Goal: Complete application form

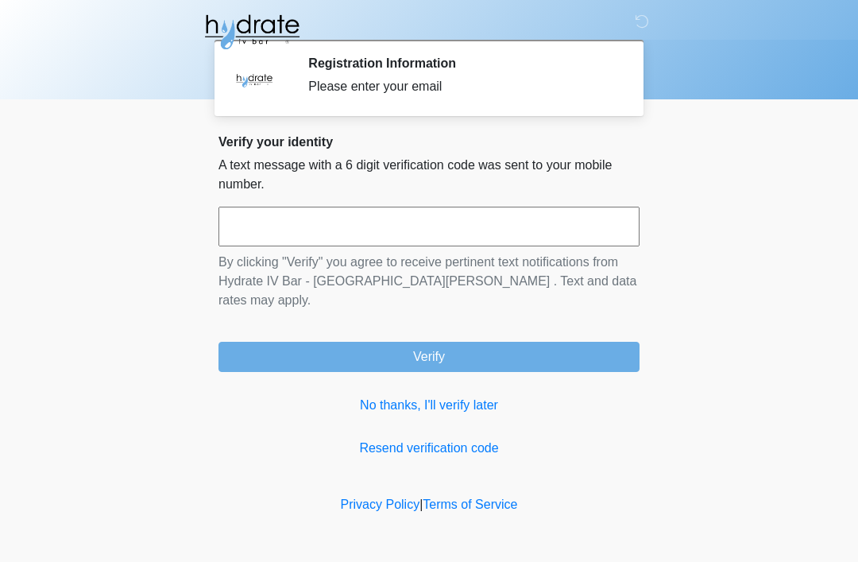
click at [503, 215] on input "text" at bounding box center [429, 227] width 421 height 40
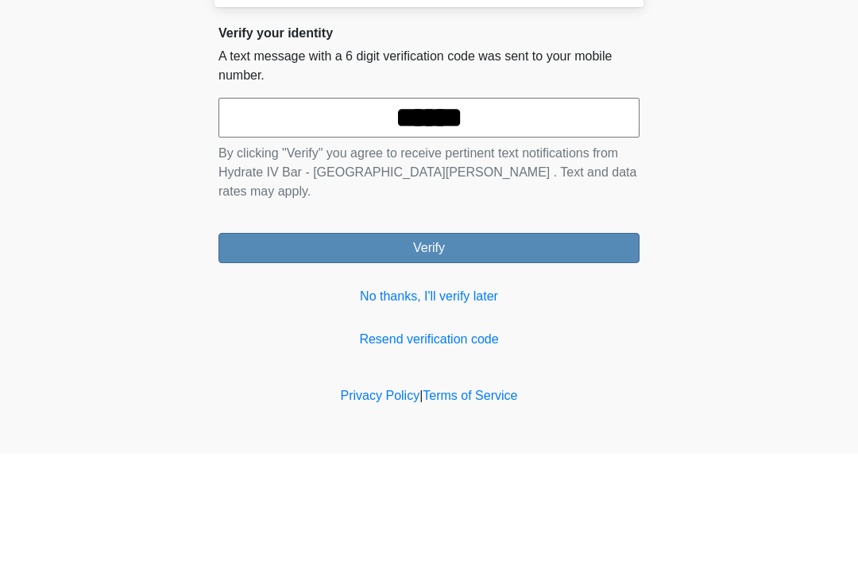
type input "******"
click at [482, 342] on button "Verify" at bounding box center [429, 357] width 421 height 30
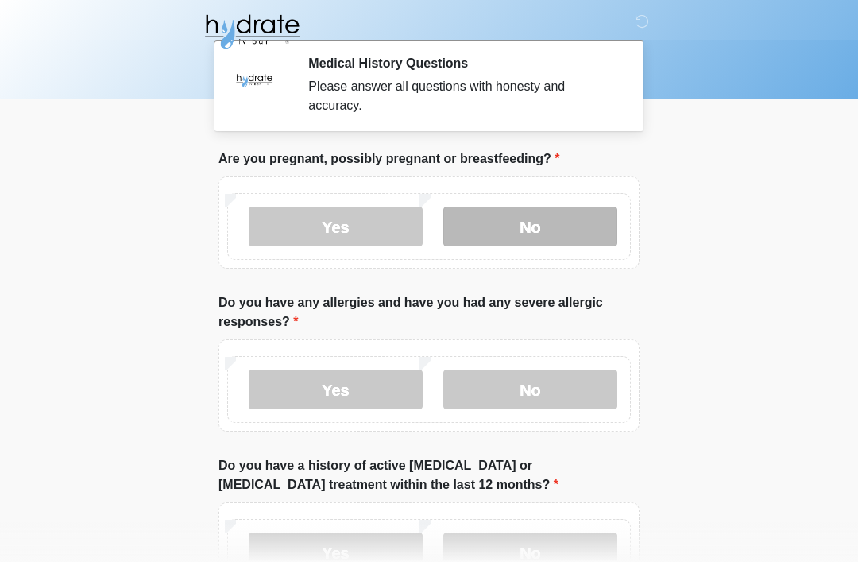
click at [536, 240] on label "No" at bounding box center [530, 227] width 174 height 40
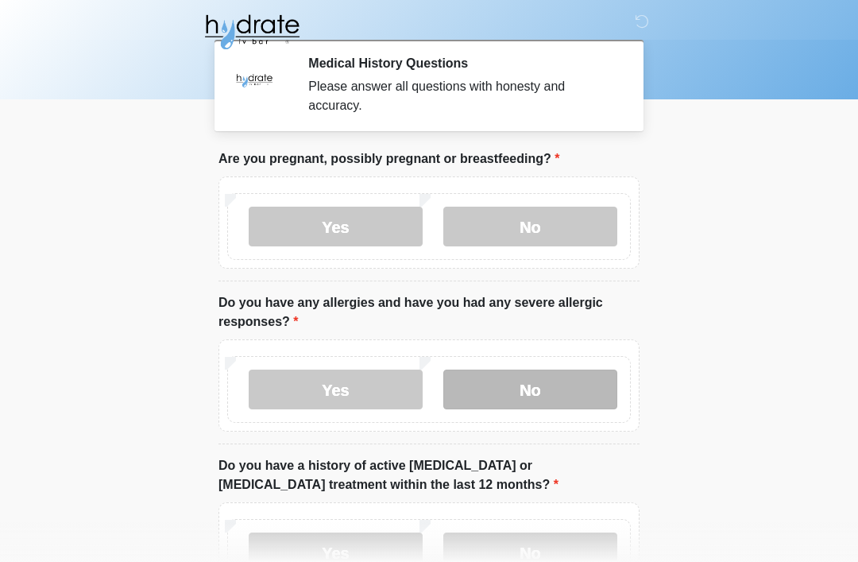
click at [545, 397] on label "No" at bounding box center [530, 390] width 174 height 40
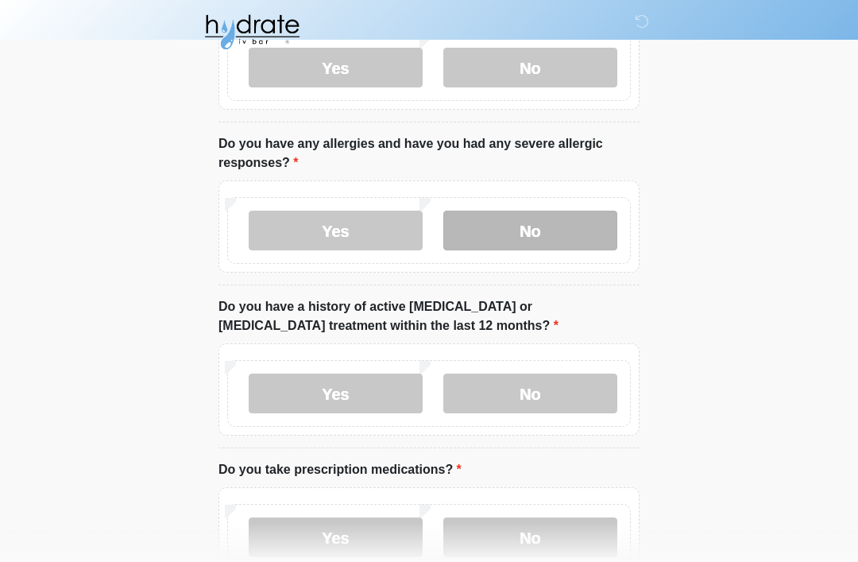
scroll to position [158, 0]
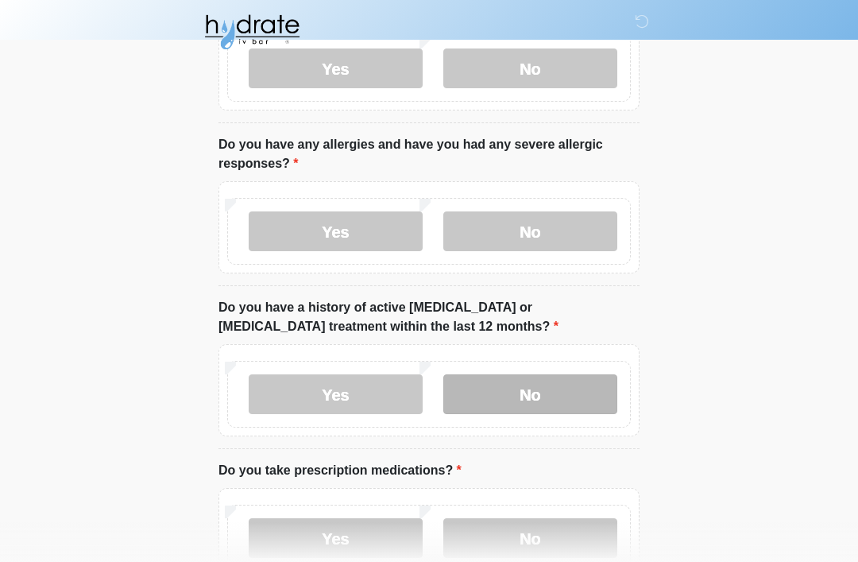
click at [532, 400] on label "No" at bounding box center [530, 394] width 174 height 40
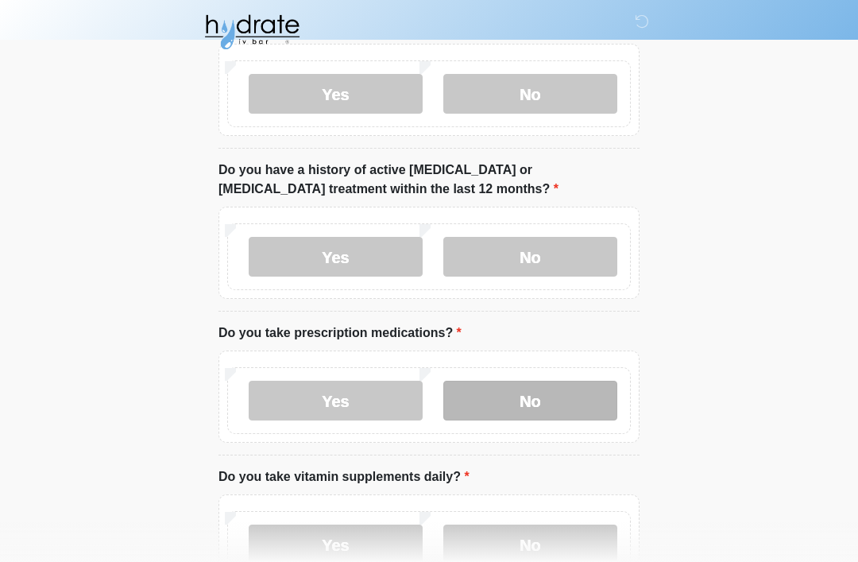
click at [549, 401] on label "No" at bounding box center [530, 401] width 174 height 40
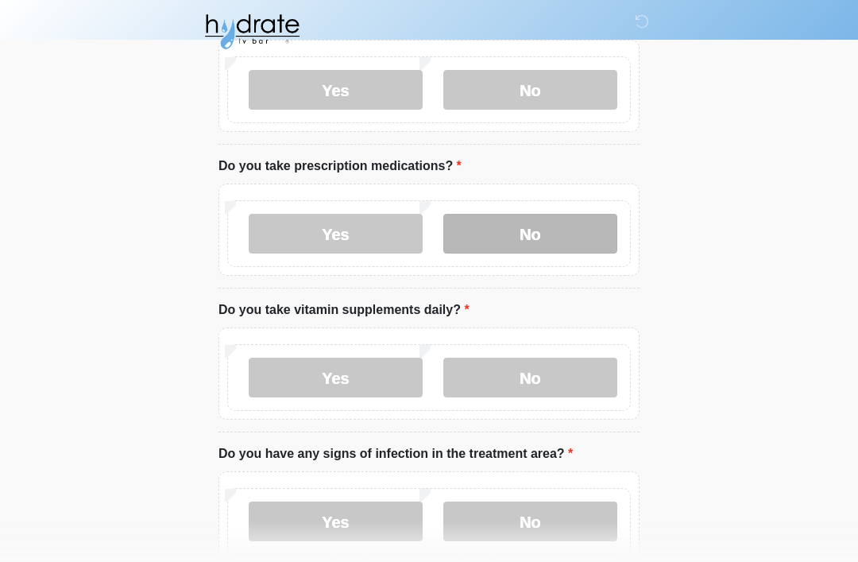
scroll to position [463, 0]
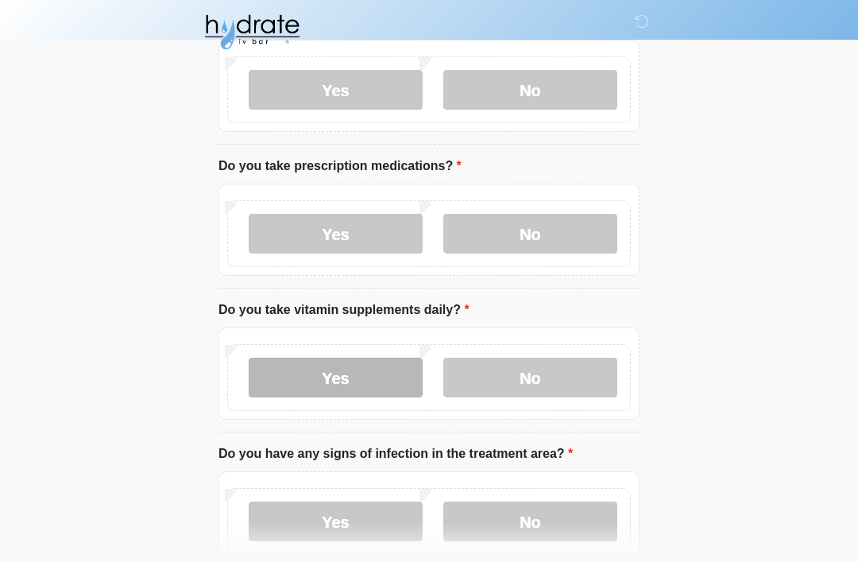
click at [343, 389] on label "Yes" at bounding box center [336, 378] width 174 height 40
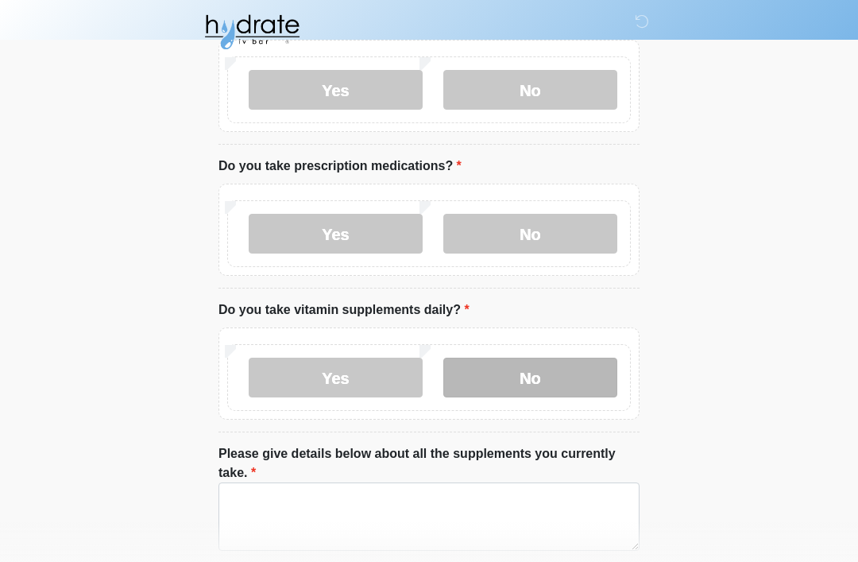
click at [532, 385] on label "No" at bounding box center [530, 378] width 174 height 40
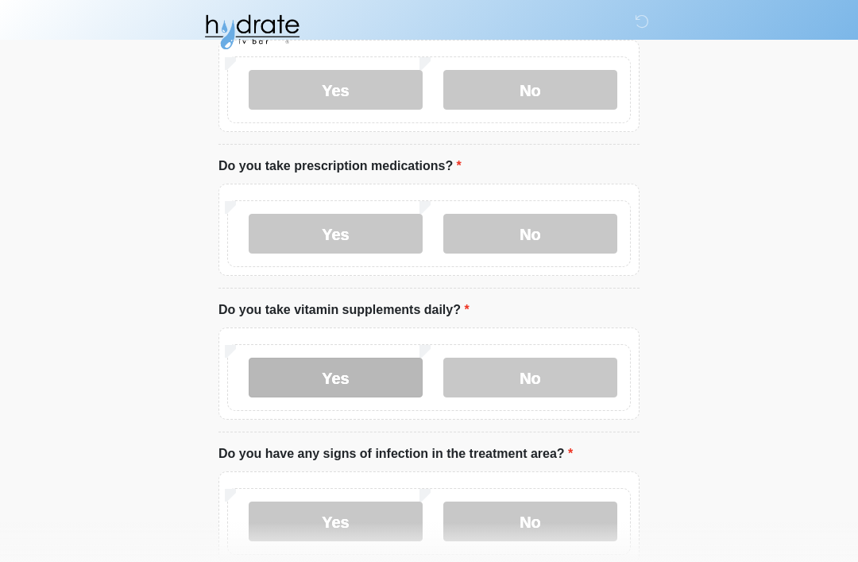
click at [323, 387] on label "Yes" at bounding box center [336, 378] width 174 height 40
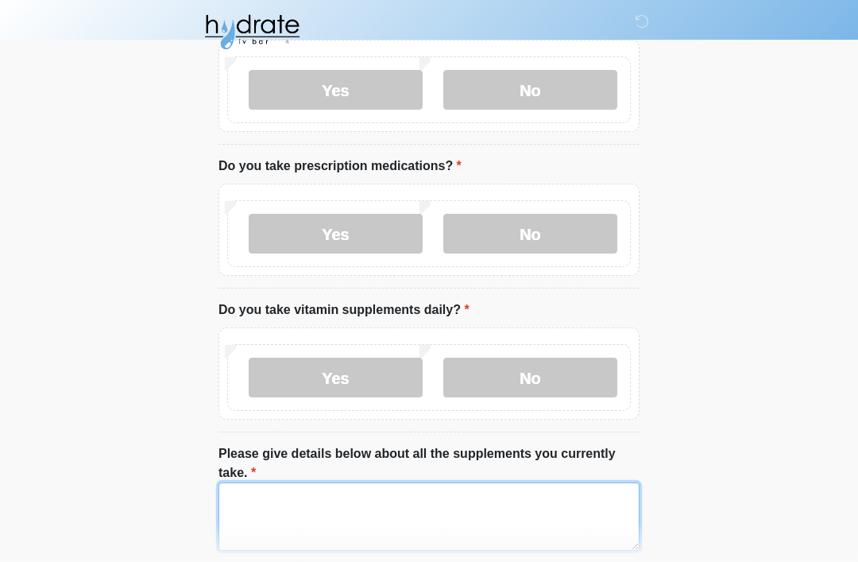
click at [462, 501] on textarea "Please give details below about all the supplements you currently take." at bounding box center [429, 516] width 421 height 68
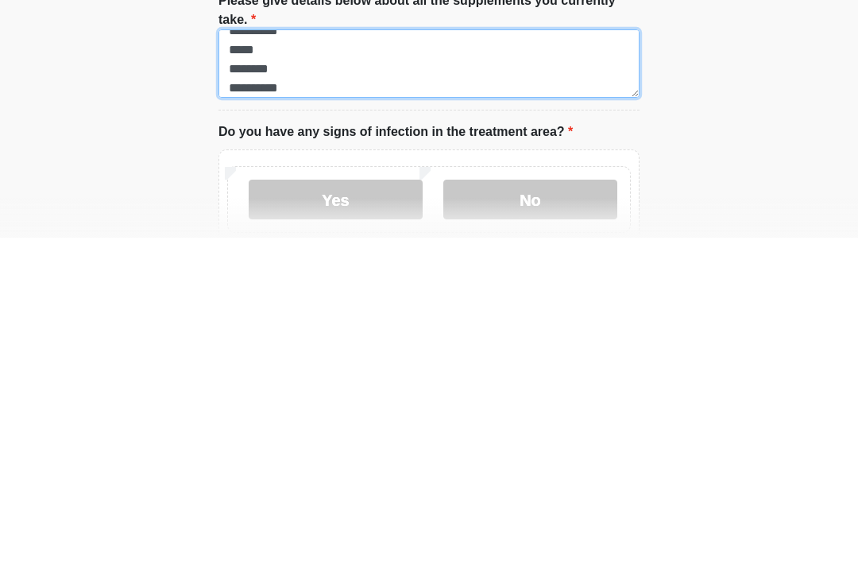
scroll to position [592, 0]
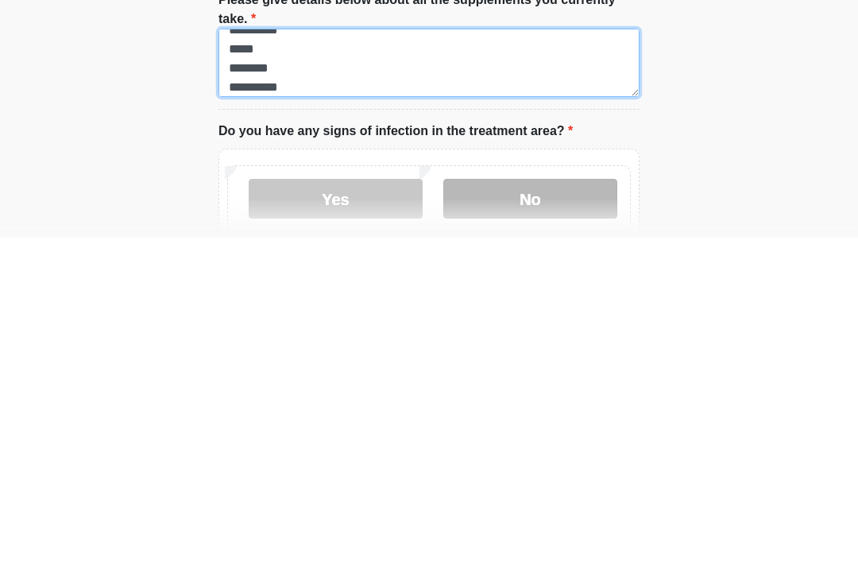
type textarea "**********"
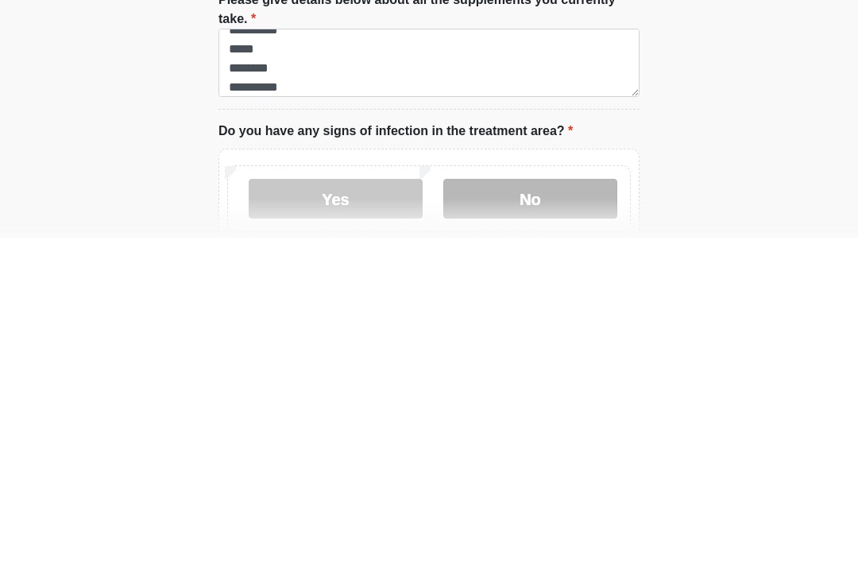
click at [553, 503] on label "No" at bounding box center [530, 523] width 174 height 40
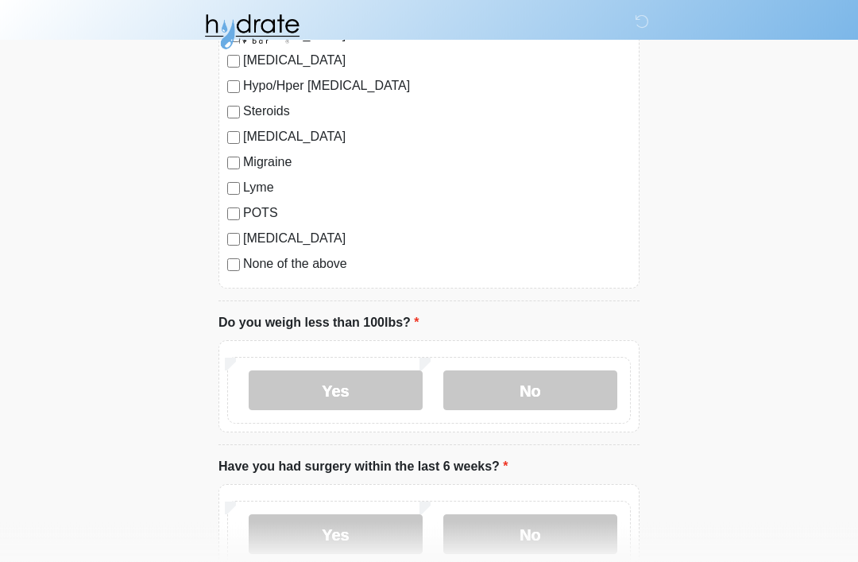
scroll to position [1796, 0]
click at [548, 398] on label "No" at bounding box center [530, 390] width 174 height 40
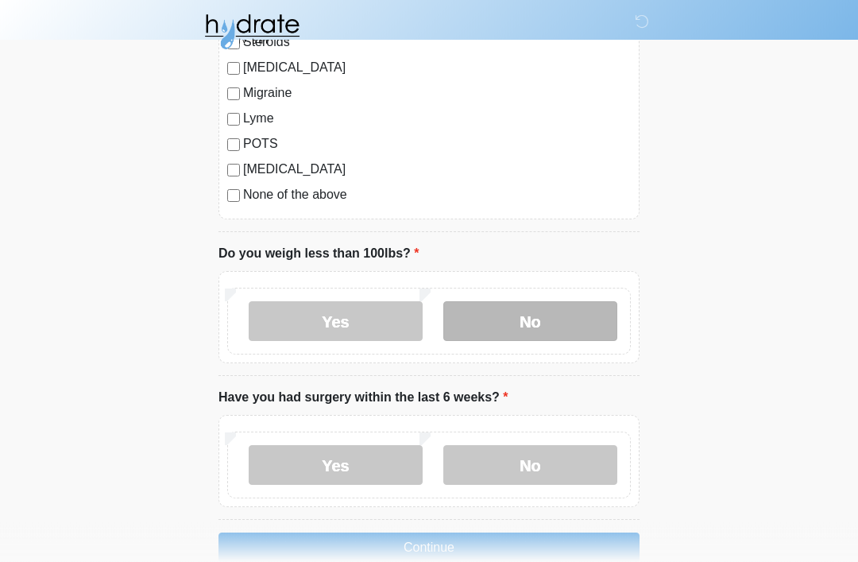
scroll to position [1865, 0]
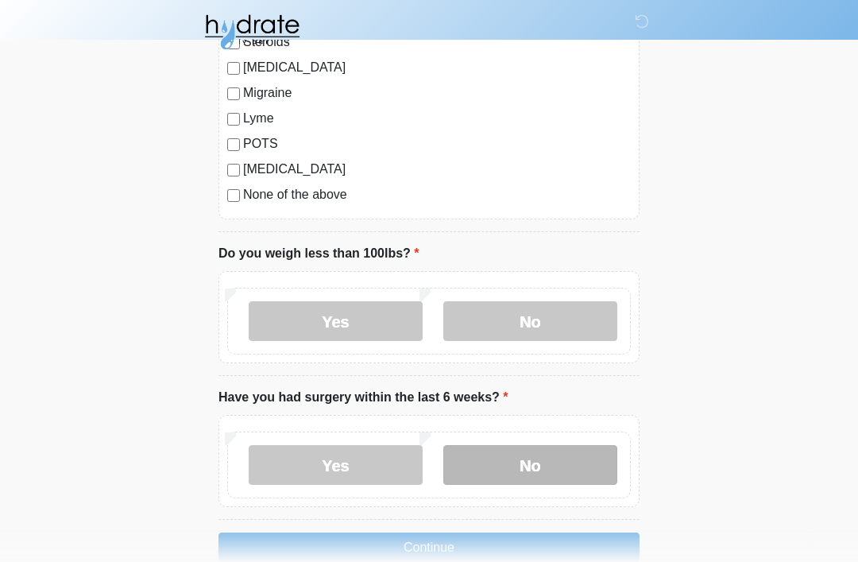
click at [553, 471] on label "No" at bounding box center [530, 465] width 174 height 40
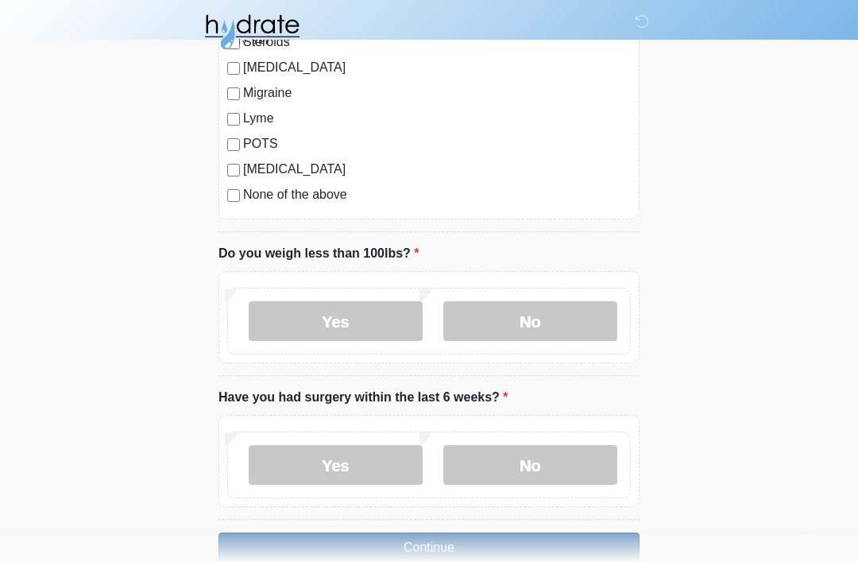
click at [501, 552] on button "Continue" at bounding box center [429, 547] width 421 height 30
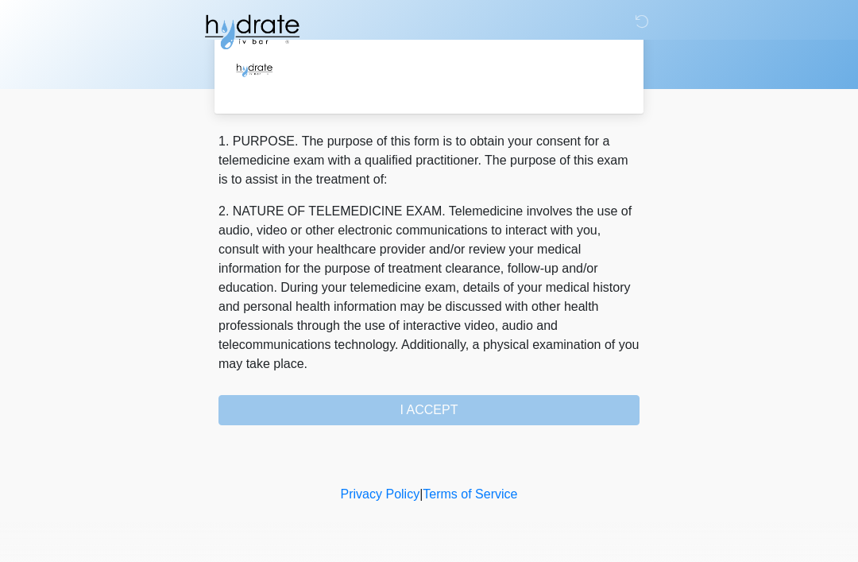
scroll to position [0, 0]
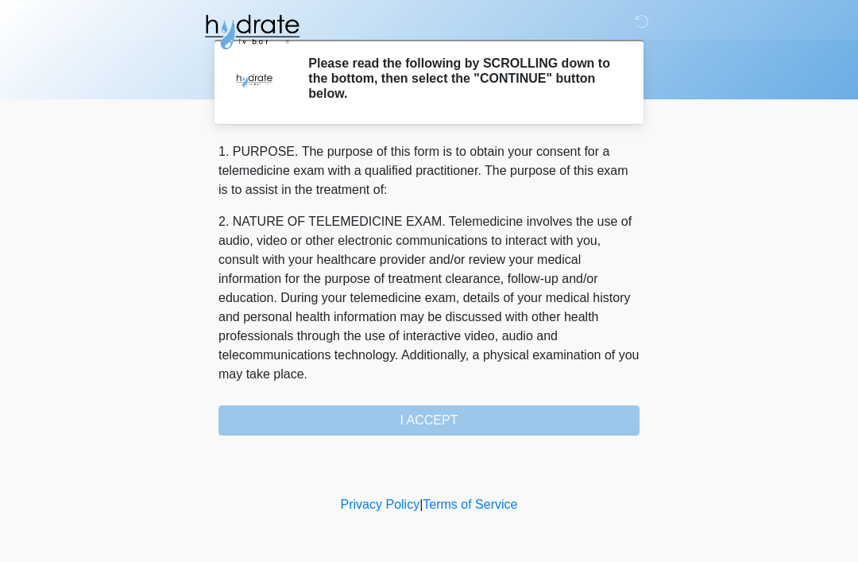
click at [303, 422] on div "1. PURPOSE. The purpose of this form is to obtain your consent for a telemedici…" at bounding box center [429, 288] width 421 height 293
click at [459, 430] on div "1. PURPOSE. The purpose of this form is to obtain your consent for a telemedici…" at bounding box center [429, 288] width 421 height 293
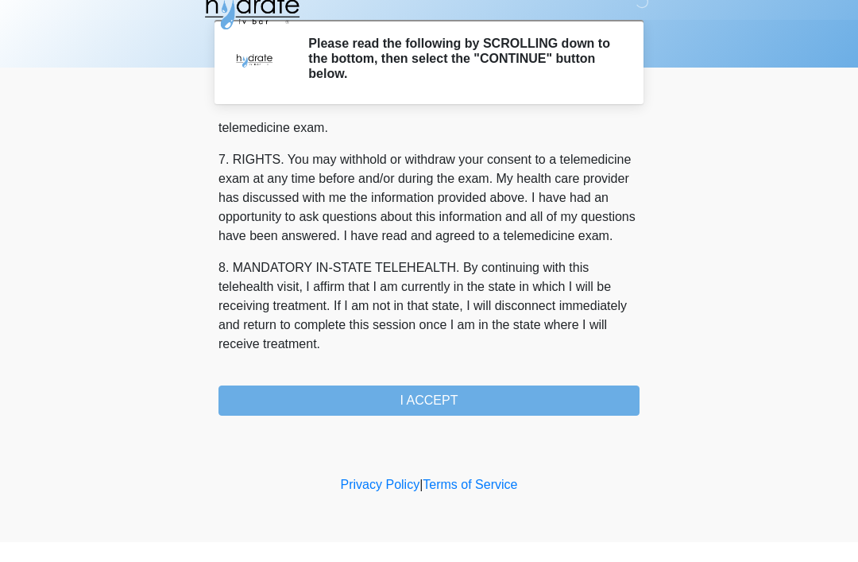
scroll to position [697, 0]
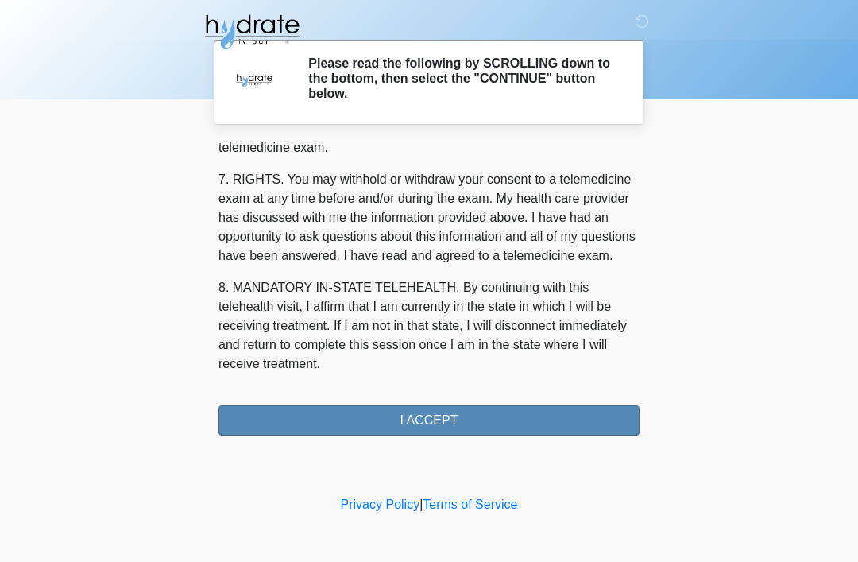
click at [468, 427] on button "I ACCEPT" at bounding box center [429, 420] width 421 height 30
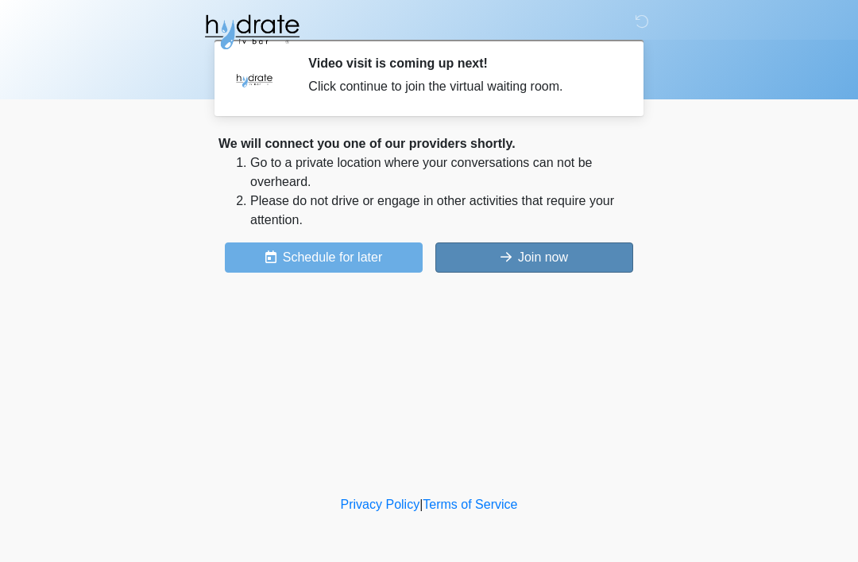
click at [567, 260] on button "Join now" at bounding box center [534, 257] width 198 height 30
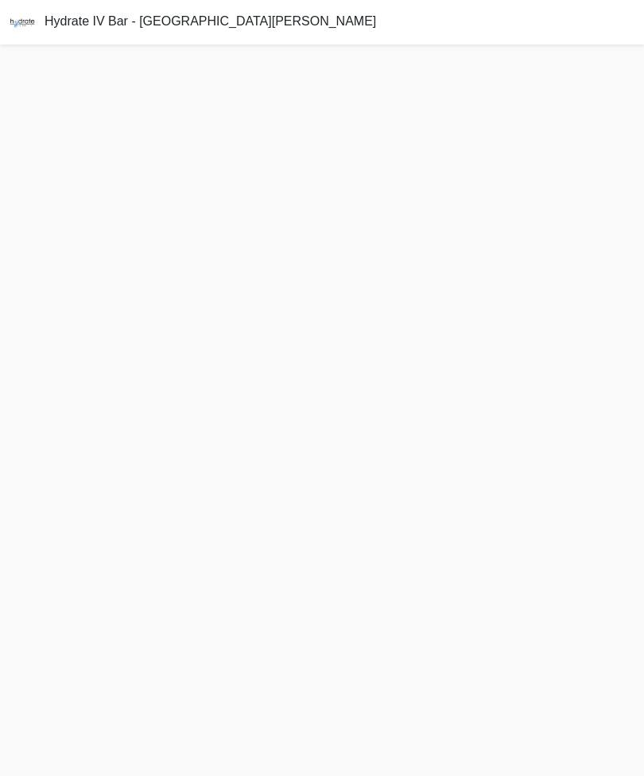
scroll to position [5, 0]
